Goal: Use online tool/utility: Utilize a website feature to perform a specific function

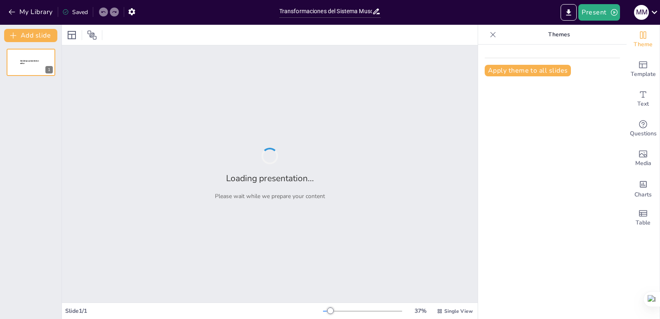
type input "Transformaciones del Sistema Musculoesquelético en la Vejez: Un Enfoque Integral"
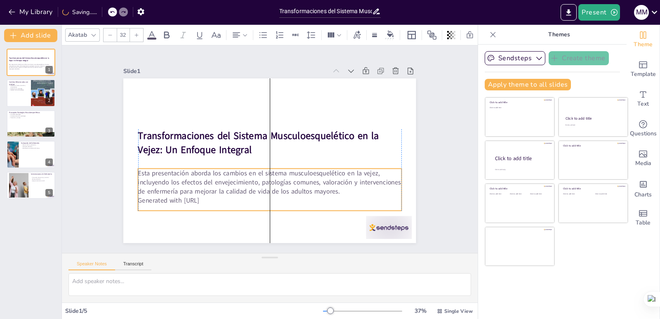
drag, startPoint x: 183, startPoint y: 166, endPoint x: 183, endPoint y: 182, distance: 16.1
click at [183, 182] on p "Esta presentación aborda los cambios en el sistema musculoesquelético en la vej…" at bounding box center [269, 182] width 263 height 27
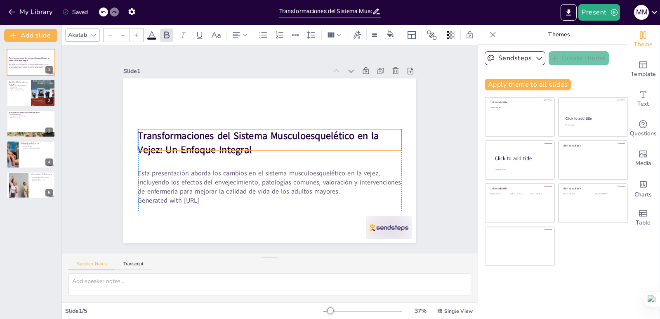
click at [148, 137] on strong "Transformaciones del Sistema Musculoesquelético en la Vejez: Un Enfoque Integral" at bounding box center [258, 142] width 241 height 27
type input "48"
click at [273, 110] on icon at bounding box center [276, 113] width 10 height 10
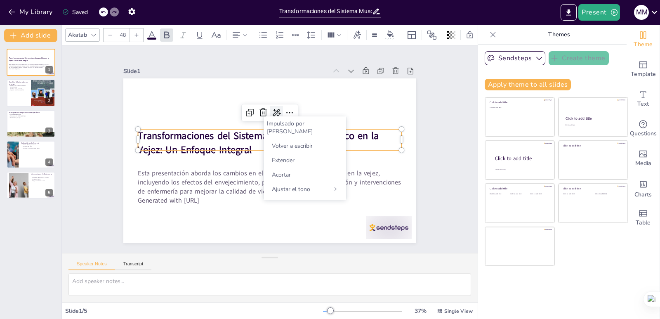
click at [273, 110] on icon at bounding box center [276, 113] width 10 height 10
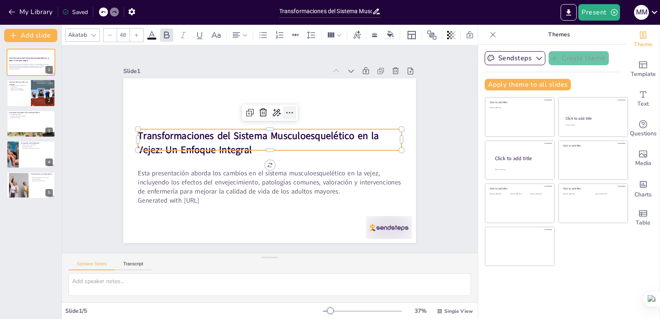
click at [286, 112] on icon at bounding box center [289, 112] width 7 height 1
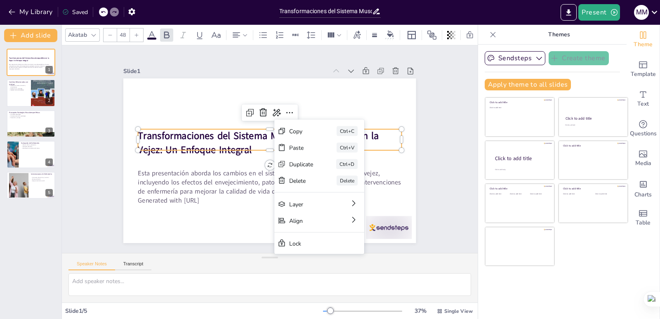
click at [100, 203] on div "Slide 1 Transformaciones del Sistema Musculoesquelético en la Vejez: Un Enfoque…" at bounding box center [269, 149] width 339 height 188
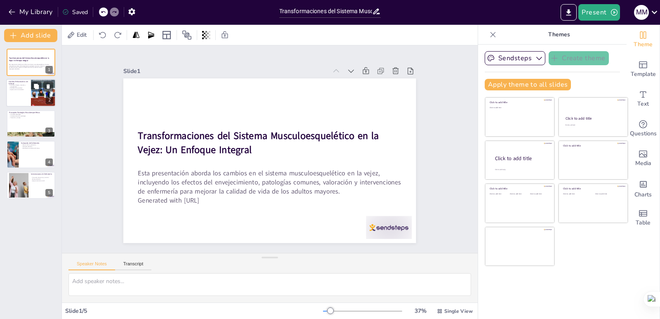
click at [29, 92] on div at bounding box center [30, 93] width 49 height 28
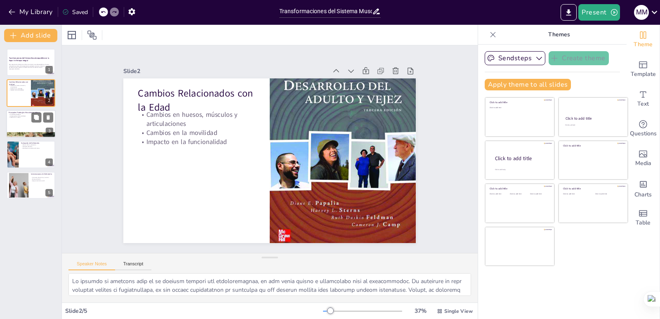
click at [32, 125] on div at bounding box center [30, 124] width 49 height 28
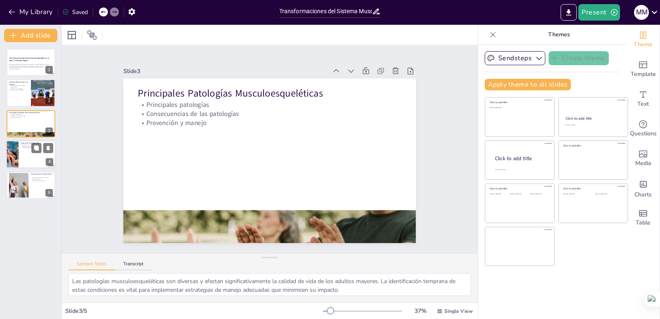
click at [32, 161] on div at bounding box center [30, 154] width 49 height 28
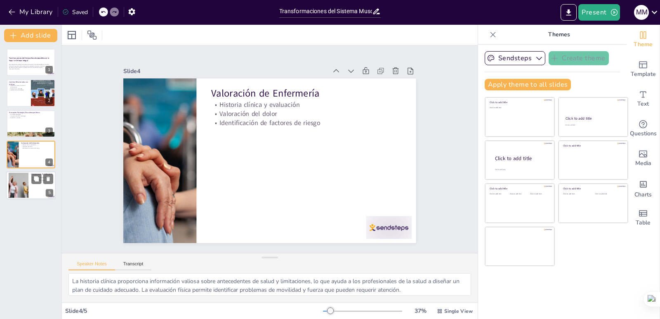
click at [36, 188] on div at bounding box center [30, 185] width 49 height 28
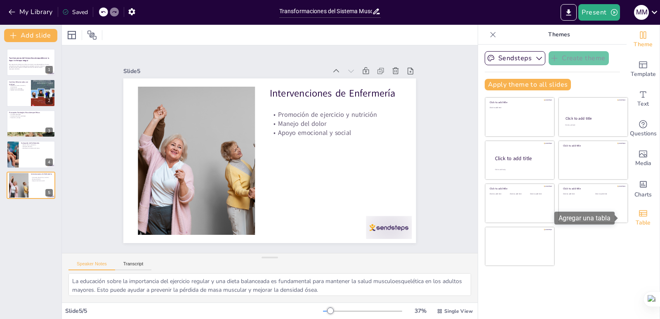
click at [643, 219] on span "Table" at bounding box center [642, 222] width 15 height 9
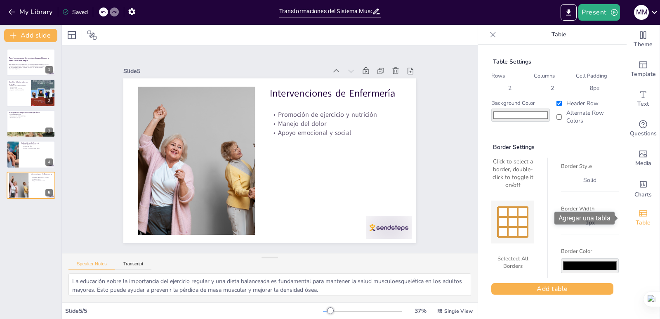
click at [643, 219] on span "Table" at bounding box center [642, 222] width 15 height 9
click at [26, 89] on p "Impacto en la funcionalidad" at bounding box center [19, 90] width 20 height 2
type textarea "Lo ipsumdo si ametcons adip el se doeiusm tempori utl etdoloremagnaa, en adm ve…"
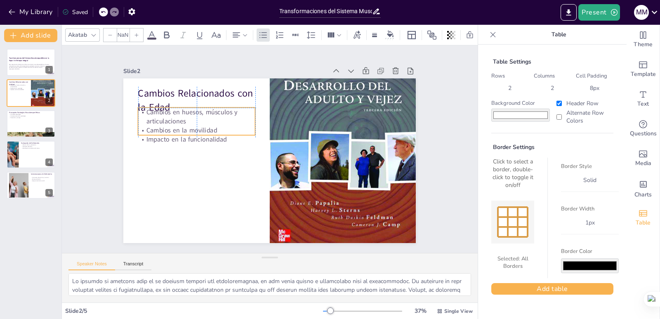
click at [167, 78] on div "Cambios Relacionados con la Edad Cambios en huesos, músculos y articulaciones C…" at bounding box center [269, 78] width 292 height 0
type input "32"
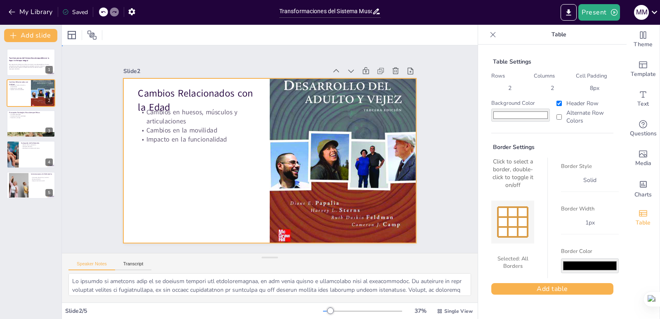
click at [191, 165] on div at bounding box center [269, 161] width 308 height 194
click at [8, 8] on icon "button" at bounding box center [12, 12] width 8 height 8
